Goal: Navigation & Orientation: Find specific page/section

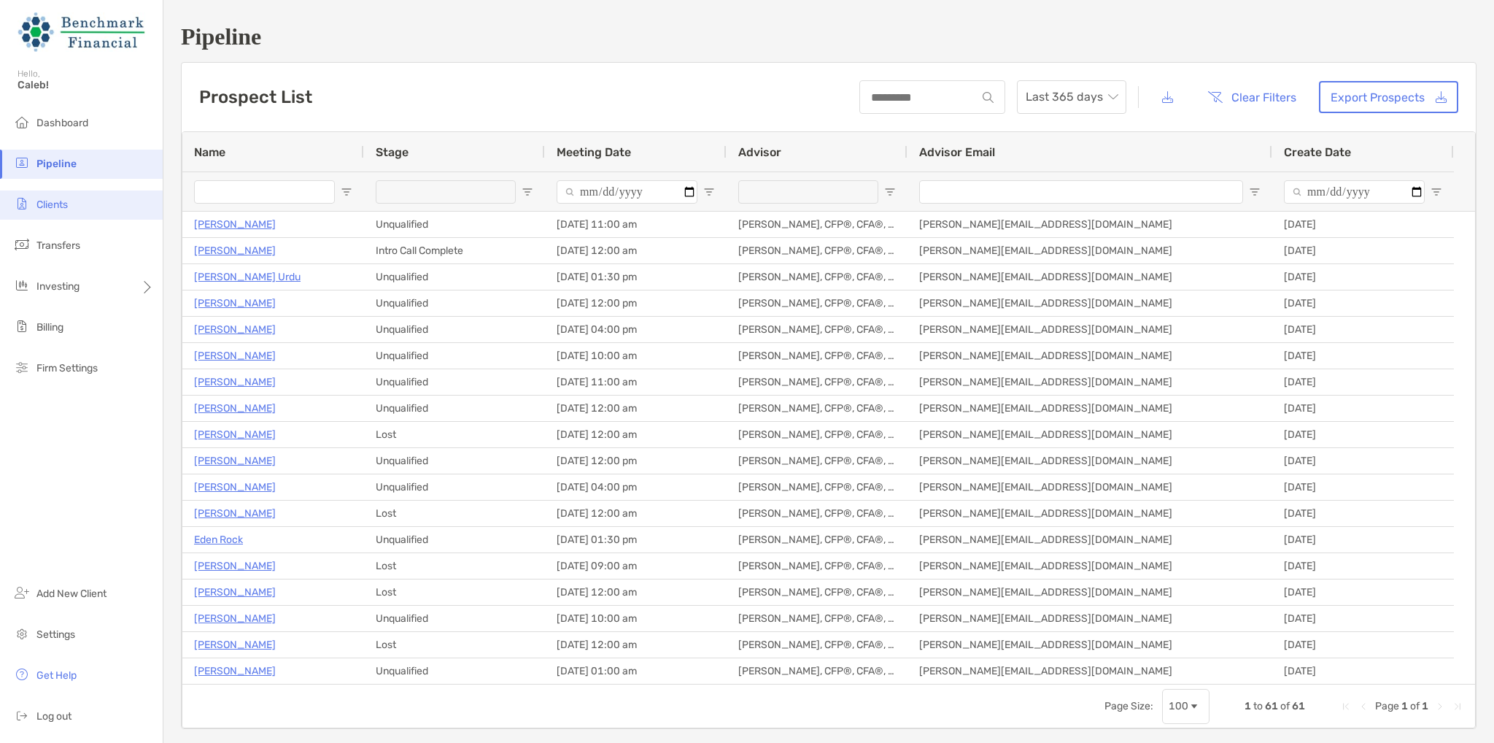
click at [42, 204] on span "Clients" at bounding box center [51, 204] width 31 height 12
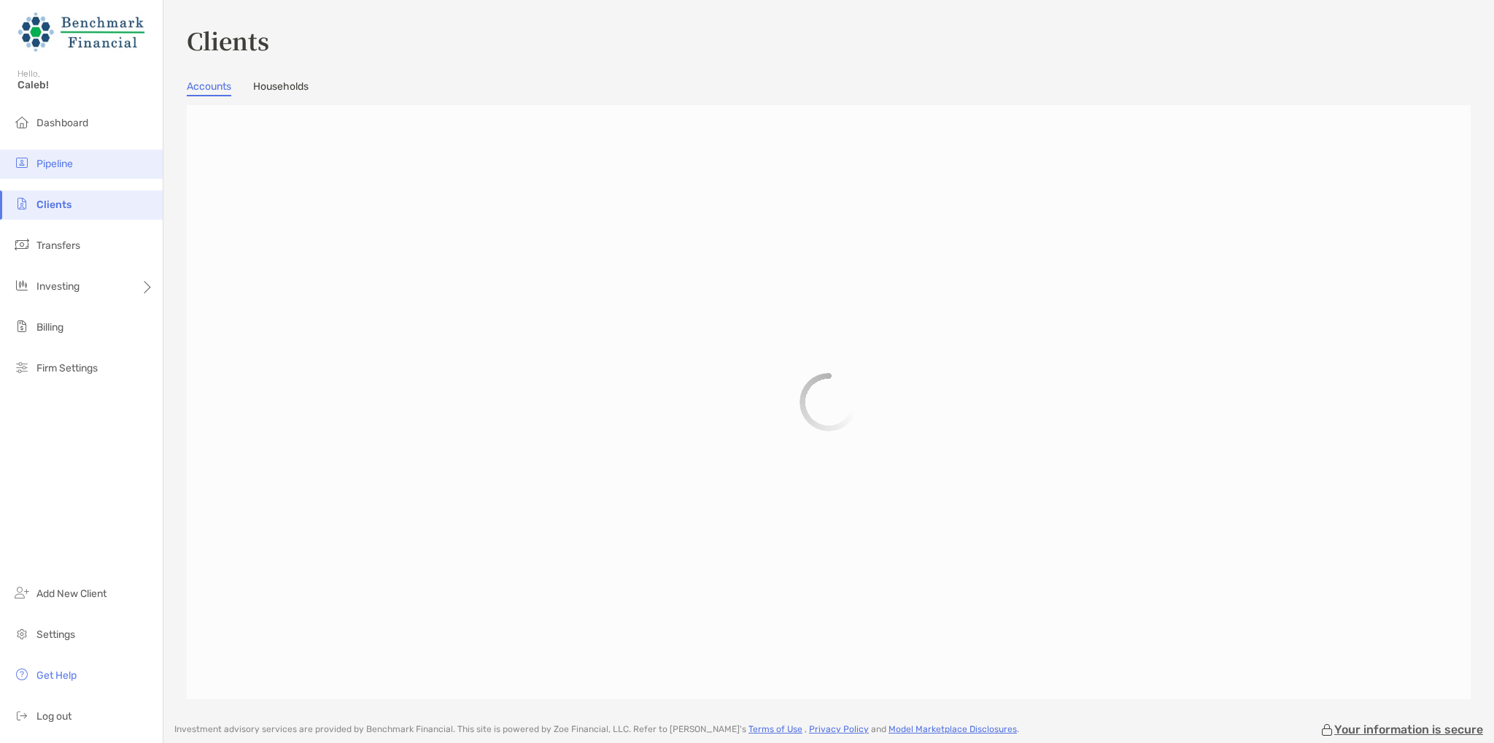
click at [41, 161] on span "Pipeline" at bounding box center [54, 164] width 36 height 12
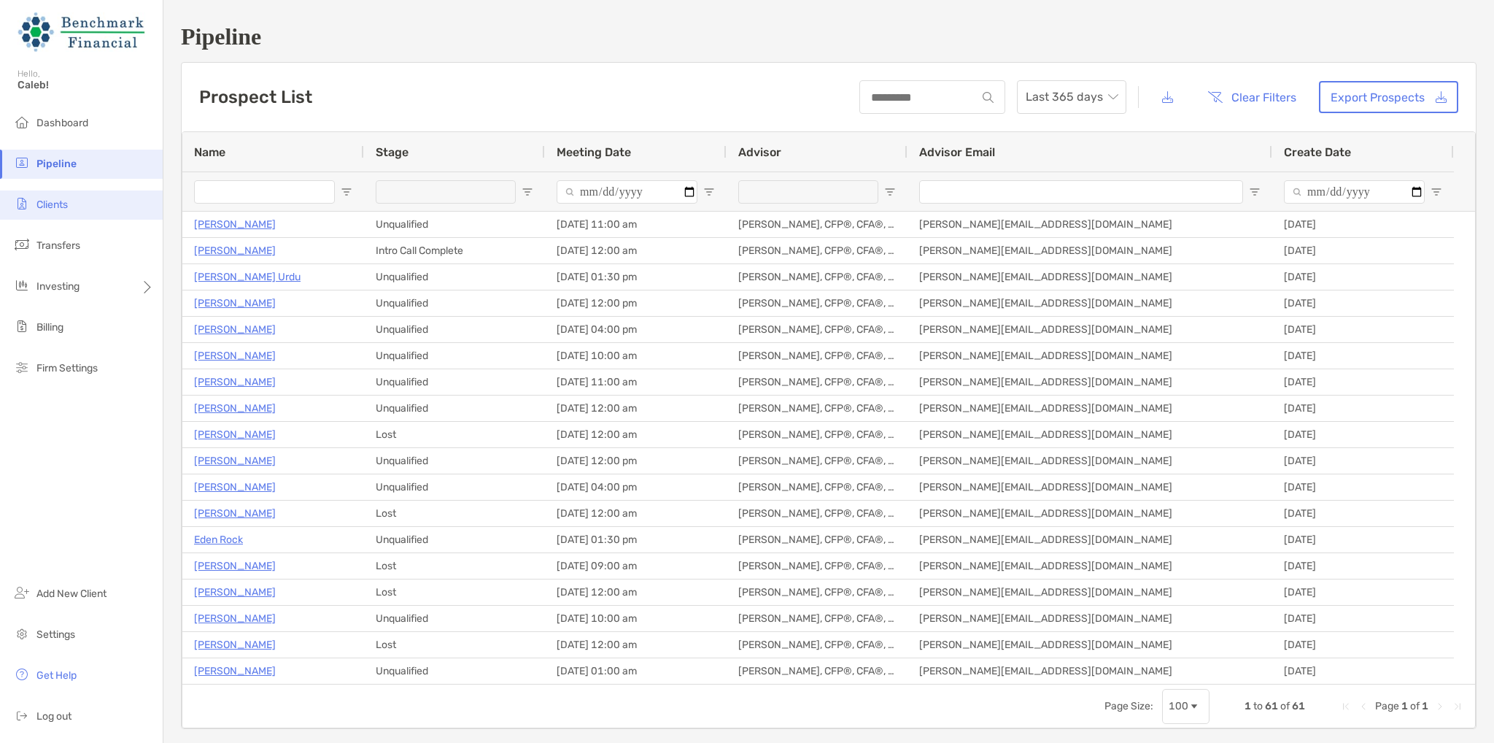
click at [70, 194] on li "Clients" at bounding box center [81, 204] width 163 height 29
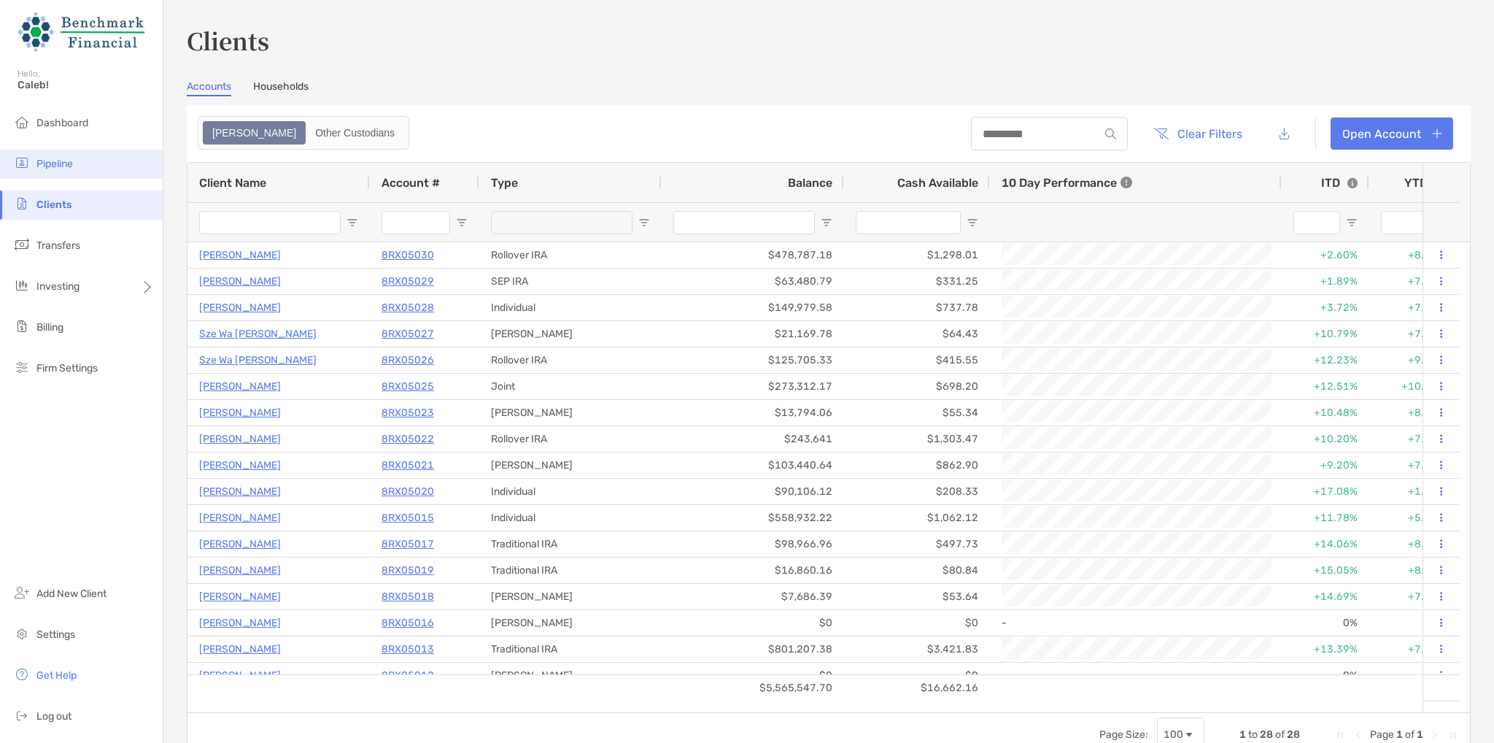
click at [76, 159] on li "Pipeline" at bounding box center [81, 164] width 163 height 29
